Goal: Task Accomplishment & Management: Use online tool/utility

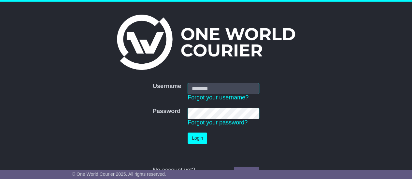
type input "**********"
click at [194, 141] on button "Login" at bounding box center [198, 138] width 20 height 11
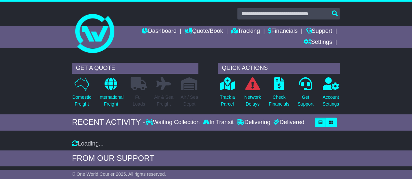
scroll to position [33, 0]
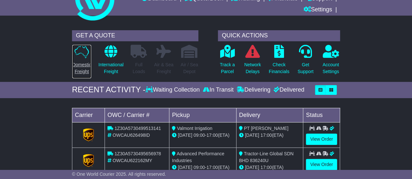
click at [83, 55] on icon at bounding box center [82, 51] width 14 height 13
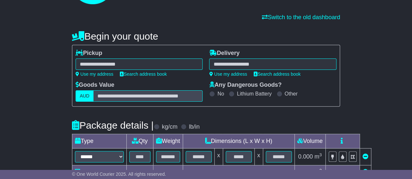
scroll to position [65, 0]
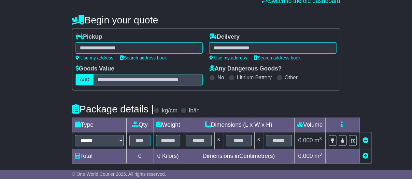
click at [128, 49] on div at bounding box center [139, 47] width 127 height 11
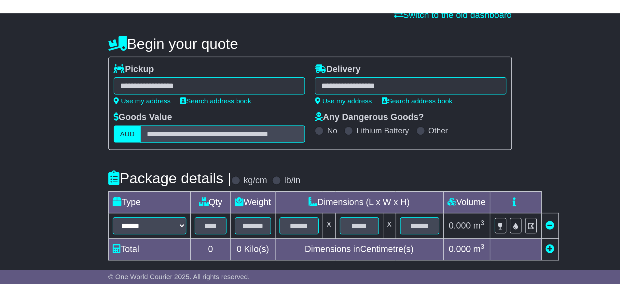
scroll to position [48, 0]
